Goal: Task Accomplishment & Management: Use online tool/utility

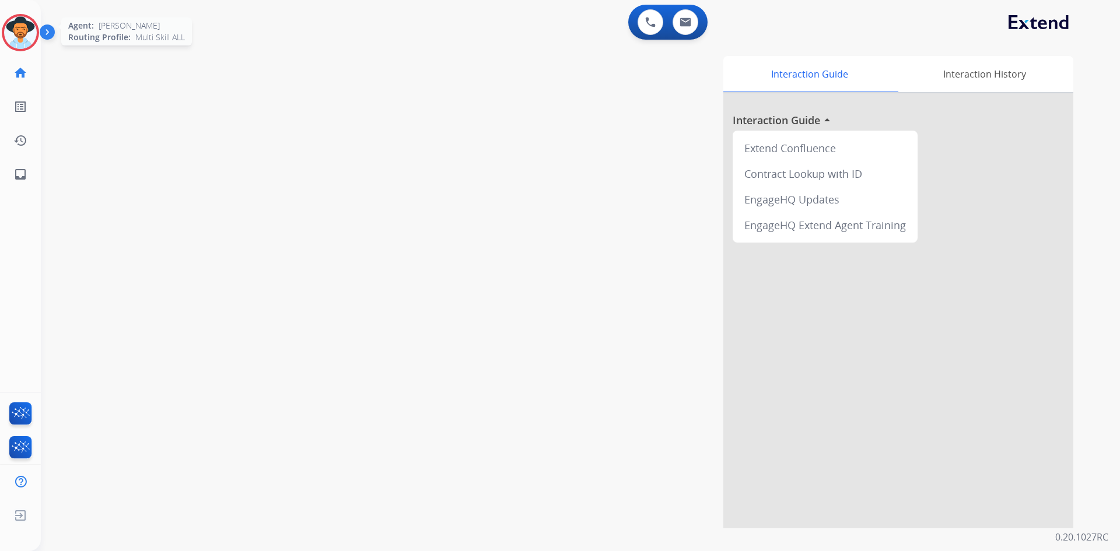
click at [4, 26] on div at bounding box center [20, 32] width 37 height 37
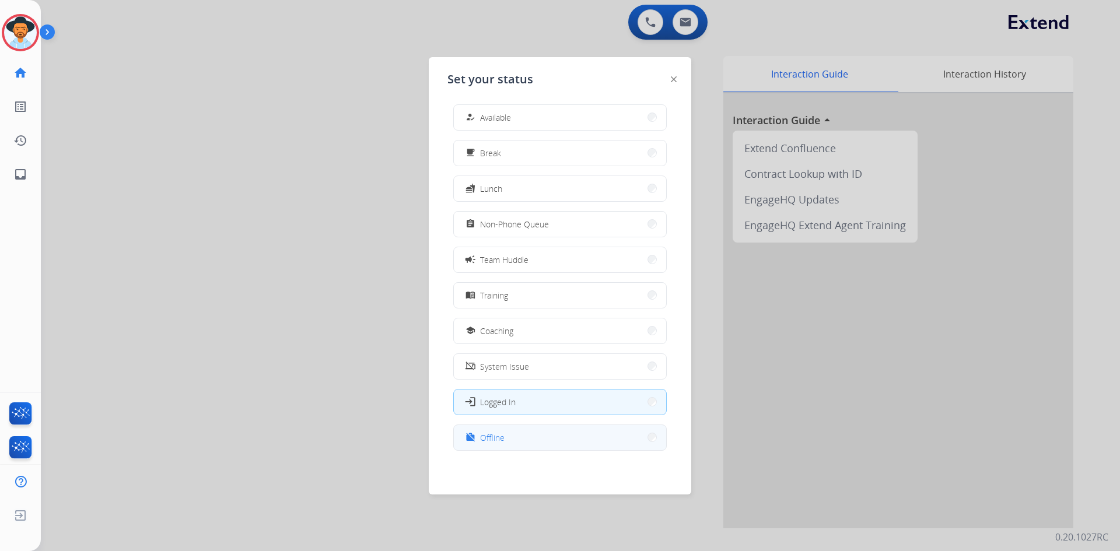
scroll to position [4, 0]
click at [522, 447] on button "work_off Offline" at bounding box center [560, 437] width 212 height 25
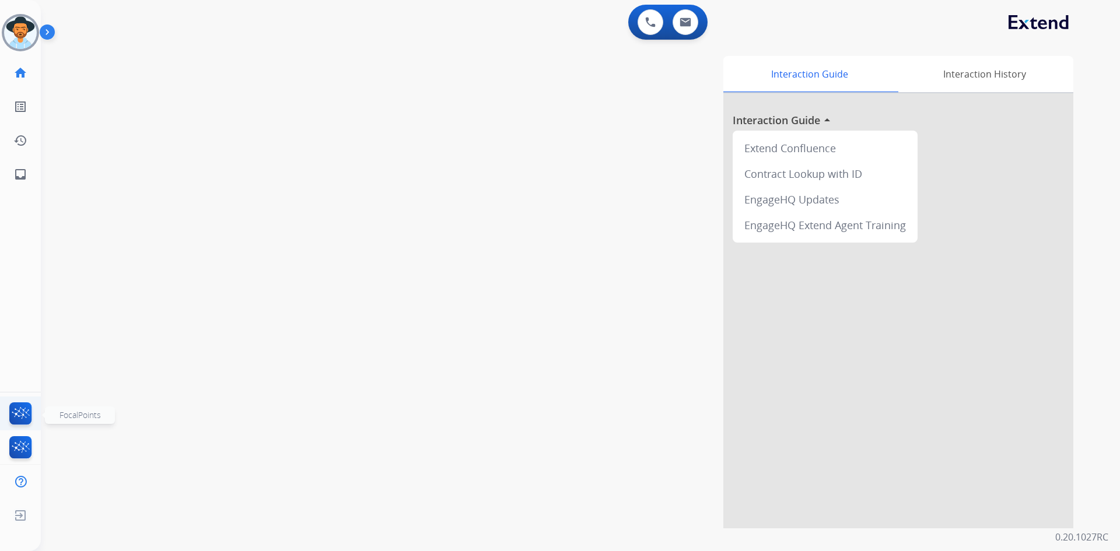
click at [17, 420] on img at bounding box center [20, 416] width 27 height 27
